Goal: Information Seeking & Learning: Check status

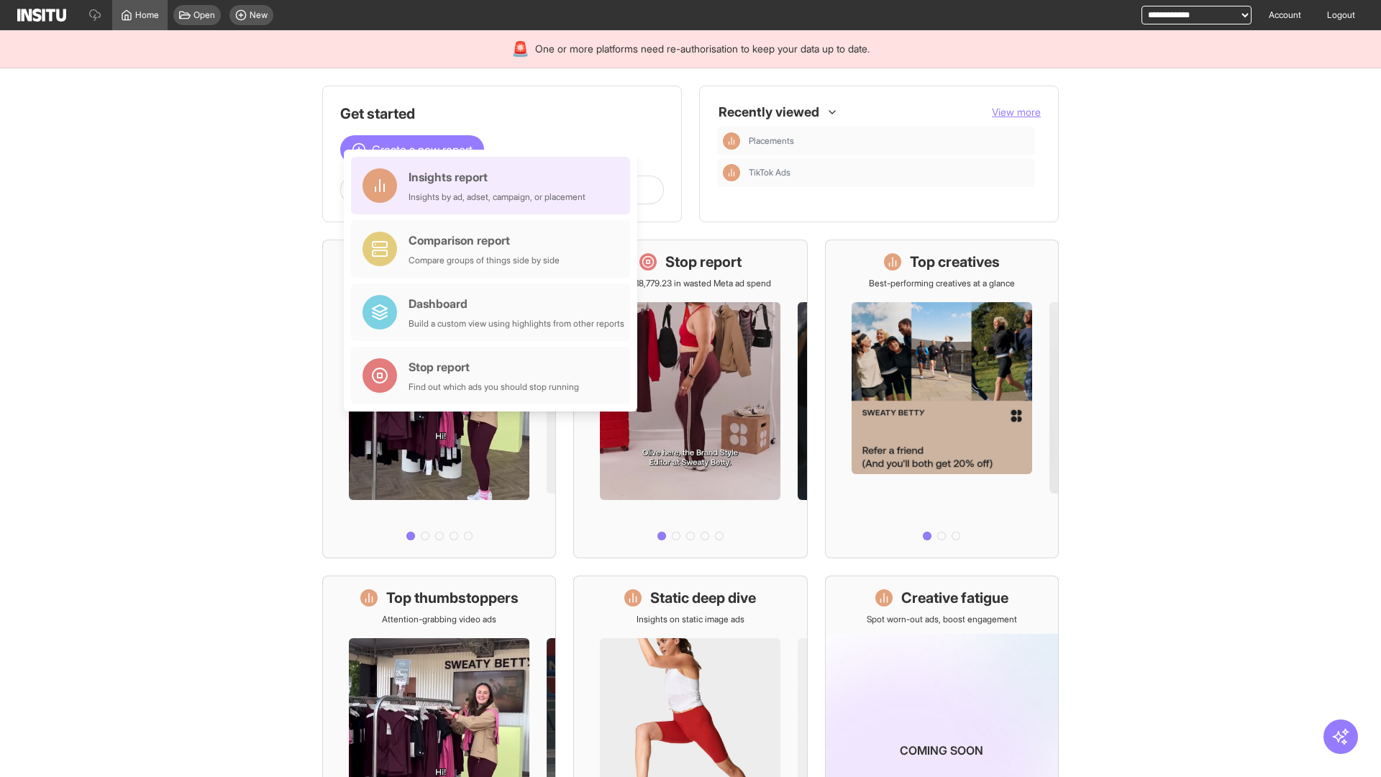
click at [494, 186] on div "Insights report Insights by ad, adset, campaign, or placement" at bounding box center [497, 185] width 177 height 35
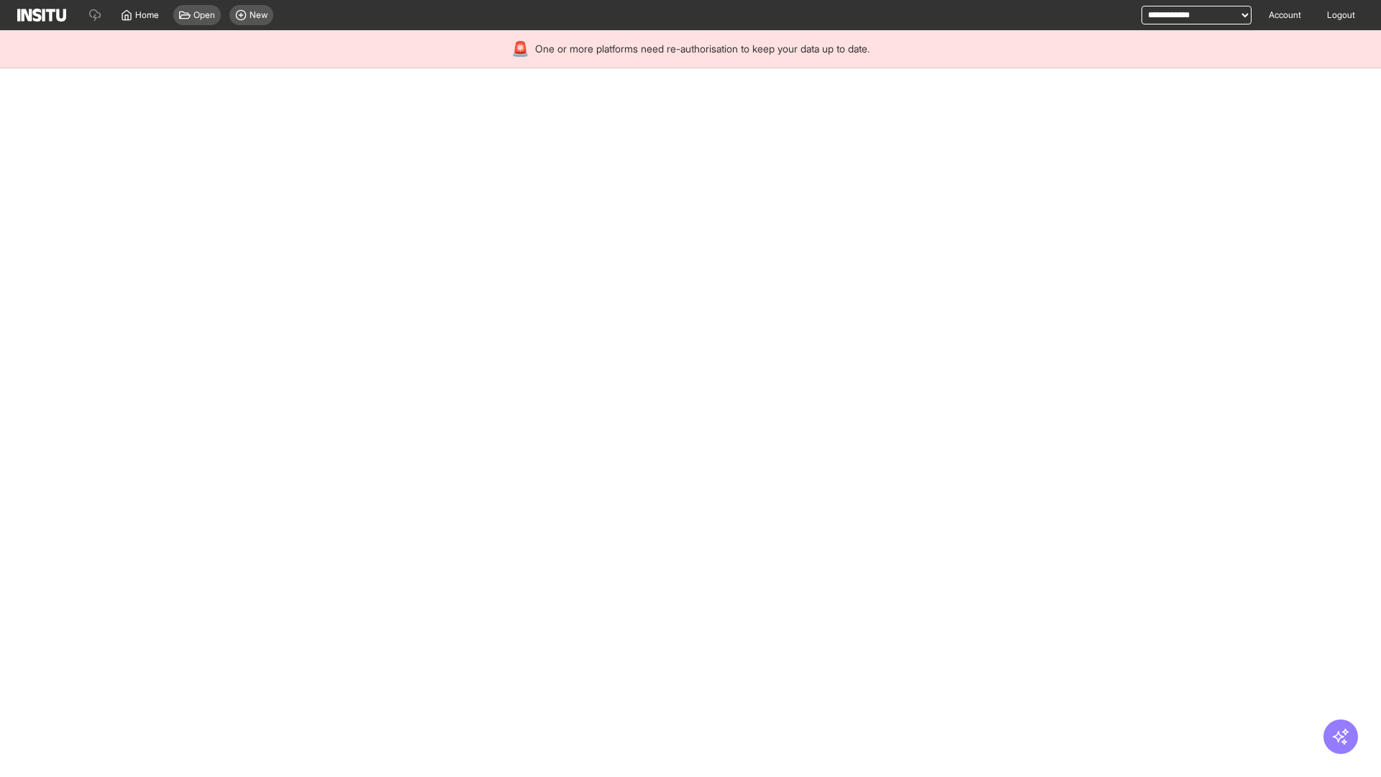
select select "**"
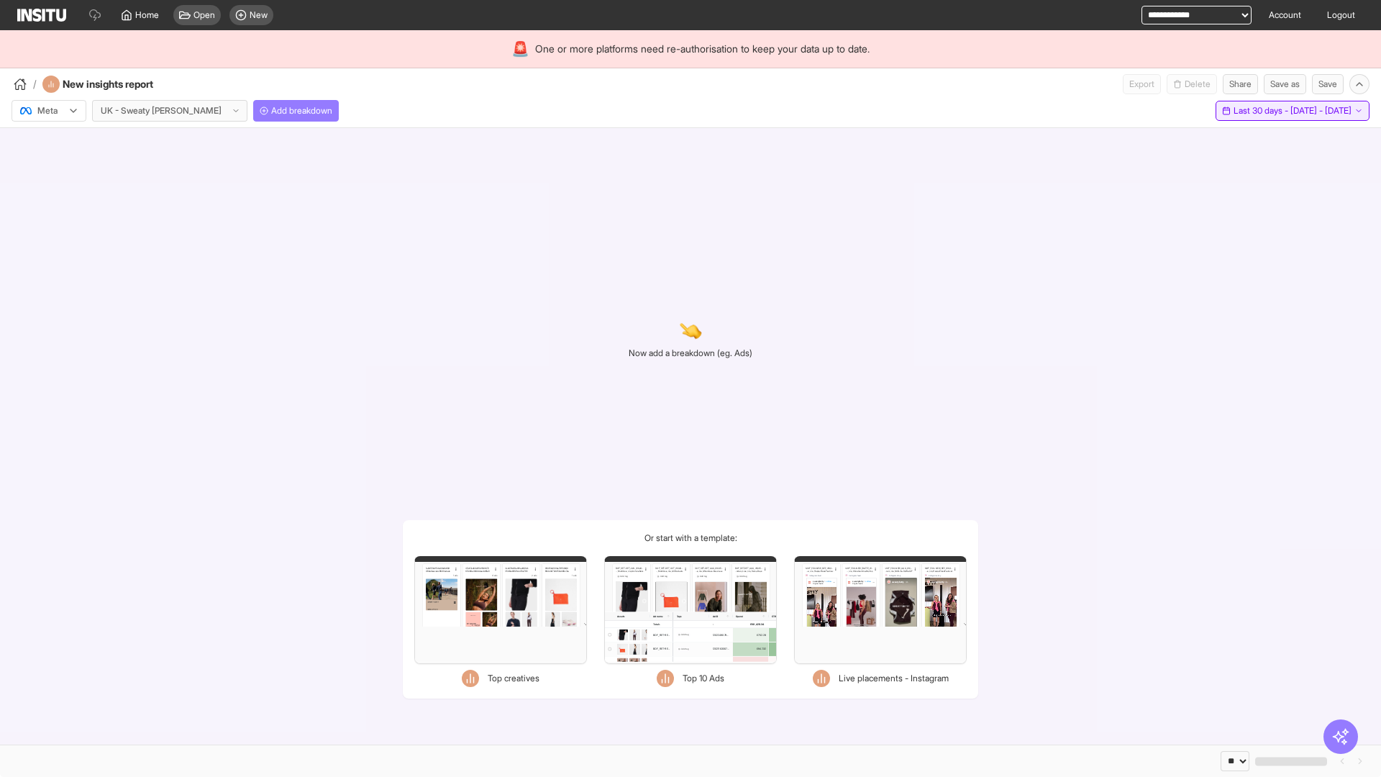
click at [1263, 111] on span "Last 30 days - [DATE] - [DATE]" at bounding box center [1293, 111] width 118 height 12
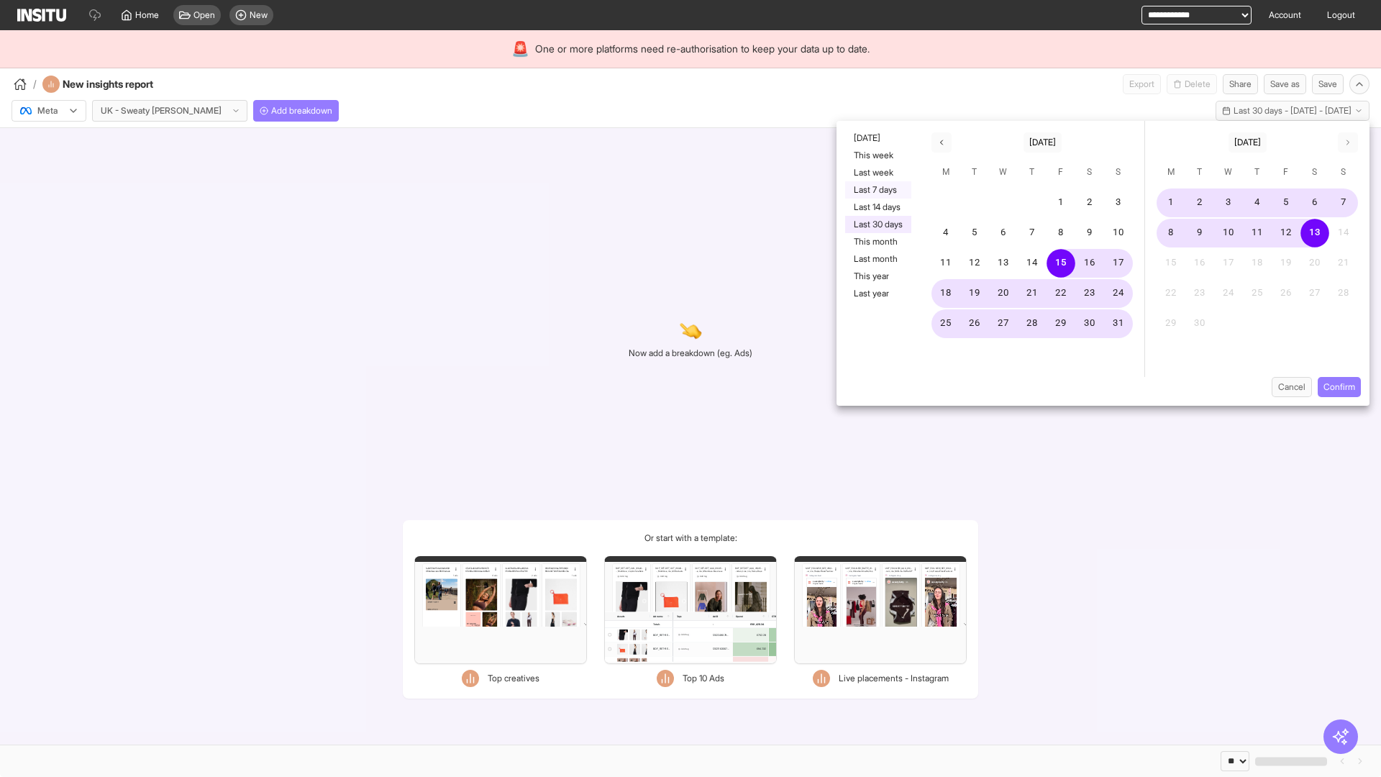
click at [877, 190] on button "Last 7 days" at bounding box center [878, 189] width 66 height 17
